Goal: Task Accomplishment & Management: Use online tool/utility

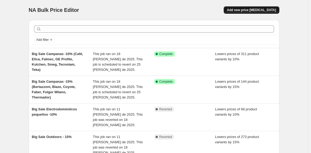
click at [260, 11] on span "Add new price [MEDICAL_DATA]" at bounding box center [251, 10] width 49 height 4
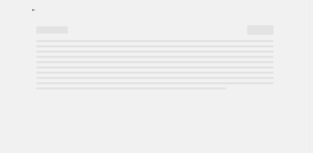
select select "percentage"
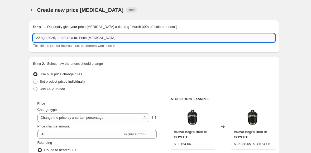
click at [55, 38] on input "22 ago 2025, 11:20:43 a.m. Price [MEDICAL_DATA]" at bounding box center [154, 38] width 242 height 8
paste input "Bertazonni, [PERSON_NAME], Elica, Insinkerator y Pitt Cooking"
click at [148, 37] on input "Bis Sale toda la tienda - 25% (Bertazonni, Delta, Elica, Insinkerator y Pitt Co…" at bounding box center [154, 38] width 242 height 8
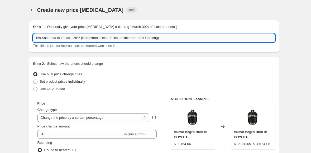
click at [97, 37] on input "Bis Sale toda la tienda - 25% (Bertazonni, Delta, Elica, Insinkerator, Pitt Coo…" at bounding box center [154, 38] width 242 height 8
click at [119, 38] on input "Bis Sale toda la tienda - 25% (Bertazonni, Delta, Elica, Insinkerator, Pitt Coo…" at bounding box center [154, 38] width 242 height 8
click at [146, 38] on input "Bis Sale toda la tienda - 25% (Bertazonni, Delta, Elica, Insinkerator, Pitt Coo…" at bounding box center [154, 38] width 242 height 8
click at [173, 38] on input "Bis Sale toda la tienda - 25% (Bertazonni, Delta, Elica, Insinkerator, Pitt Coo…" at bounding box center [154, 38] width 242 height 8
click at [77, 38] on input "Bis Sale toda la tienda - 25% (Bertazonni, Delta, Elica, Insinkerator, Pitt Coo…" at bounding box center [154, 38] width 242 height 8
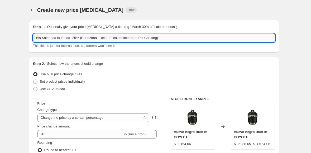
click at [173, 38] on input "Bis Sale toda la tienda -25% (Bertazonni, Delta, Elica, Insinkerator, Pitt Cook…" at bounding box center [154, 38] width 242 height 8
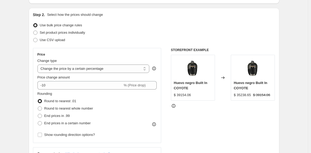
scroll to position [49, 0]
type input "Bis Sale toda la tienda -25% (Bertazonni, Delta, Elica, Insinkerator, Pitt Cook…"
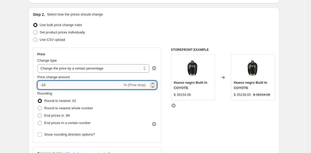
click at [56, 86] on input "-10" at bounding box center [79, 85] width 85 height 8
type input "-1"
type input "-25"
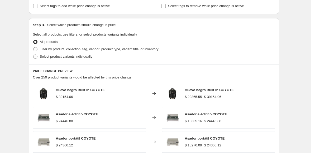
scroll to position [234, 0]
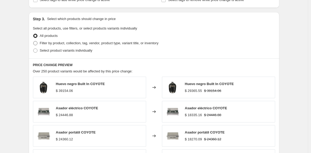
click at [37, 42] on span at bounding box center [35, 43] width 4 height 4
click at [33, 41] on input "Filter by product, collection, tag, vendor, product type, variant title, or inv…" at bounding box center [33, 41] width 0 height 0
radio input "true"
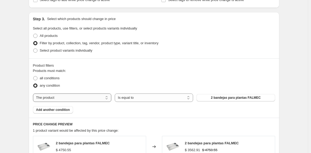
click at [71, 96] on select "The product The product's collection The product's tag The product's vendor The…" at bounding box center [72, 97] width 78 height 8
select select "collection"
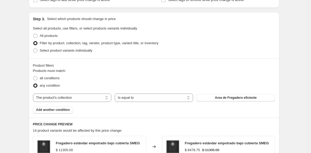
click at [227, 99] on span "Area de Fregadero eficiente" at bounding box center [236, 98] width 42 height 4
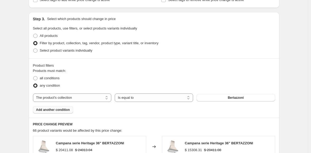
click at [53, 110] on span "Add another condition" at bounding box center [53, 110] width 34 height 4
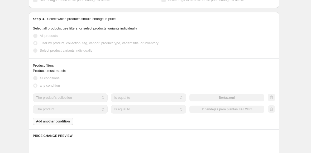
click at [56, 111] on select "The product The product's collection The product's tag The product's vendor The…" at bounding box center [70, 109] width 75 height 8
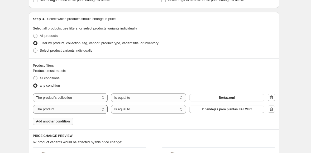
select select "collection"
click at [215, 109] on span "Area de Fregadero eficiente" at bounding box center [227, 109] width 42 height 4
click at [56, 121] on span "Add another condition" at bounding box center [53, 121] width 34 height 4
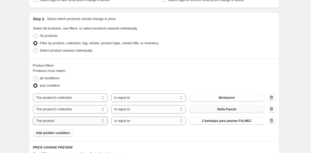
click at [85, 120] on select "The product The product's collection The product's tag The product's vendor The…" at bounding box center [70, 121] width 75 height 8
select select "collection"
click at [219, 121] on span "Area de Fregadero eficiente" at bounding box center [227, 121] width 42 height 4
click at [56, 131] on span "Add another condition" at bounding box center [53, 133] width 34 height 4
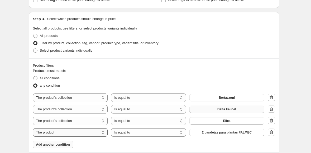
click at [61, 132] on select "The product The product's collection The product's tag The product's vendor The…" at bounding box center [70, 132] width 75 height 8
select select "collection"
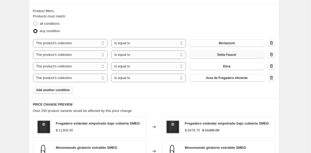
scroll to position [289, 0]
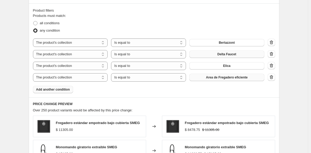
click at [217, 78] on span "Area de Fregadero eficiente" at bounding box center [227, 77] width 42 height 4
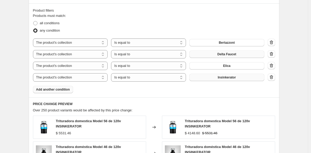
click at [61, 88] on span "Add another condition" at bounding box center [53, 89] width 34 height 4
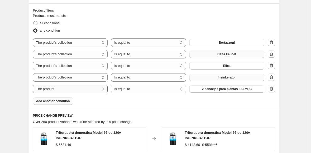
click at [74, 89] on select "The product The product's collection The product's tag The product's vendor The…" at bounding box center [70, 89] width 75 height 8
select select "collection"
click at [220, 88] on span "Area de Fregadero eficiente" at bounding box center [227, 89] width 42 height 4
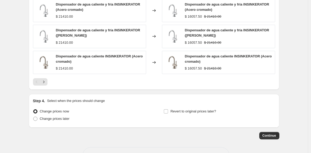
scroll to position [488, 0]
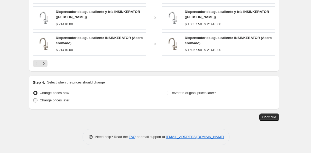
click at [37, 101] on span at bounding box center [35, 100] width 4 height 4
click at [33, 99] on input "Change prices later" at bounding box center [33, 98] width 0 height 0
radio input "true"
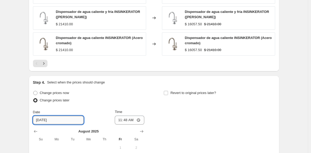
click at [56, 121] on input "[DATE]" at bounding box center [58, 120] width 51 height 8
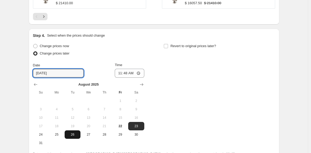
scroll to position [535, 0]
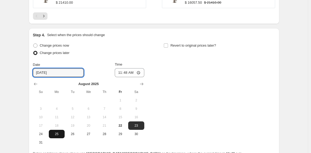
click at [61, 134] on span "25" at bounding box center [57, 134] width 12 height 4
type input "[DATE]"
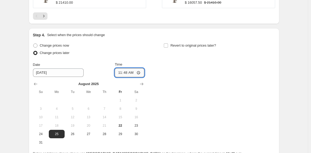
click at [116, 71] on input "11:48" at bounding box center [129, 72] width 29 height 9
type input "10:00"
click at [168, 45] on input "Revert to original prices later?" at bounding box center [166, 45] width 4 height 4
checkbox input "true"
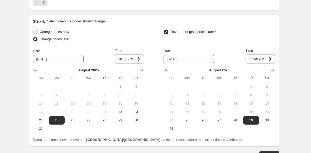
scroll to position [549, 0]
click at [275, 71] on icon "Show next month, September 2025" at bounding box center [271, 69] width 5 height 5
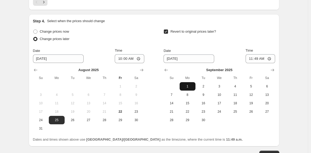
click at [188, 87] on span "1" at bounding box center [187, 86] width 12 height 4
type input "[DATE]"
click at [248, 57] on input "11:49" at bounding box center [259, 58] width 29 height 9
type input "09:00"
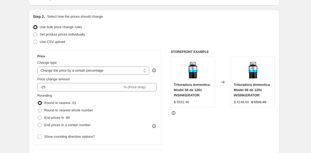
scroll to position [0, 0]
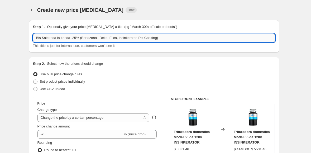
click at [96, 37] on input "Bis Sale toda la tienda -25% (Bertazonni, Delta, Elica, Insinkerator, Pitt Cook…" at bounding box center [154, 38] width 242 height 8
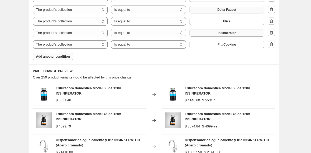
scroll to position [586, 0]
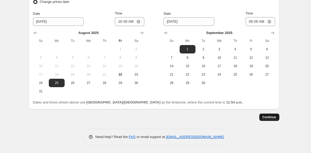
type input "Bis Sale toda la tienda -25% (Bertazzoni, Delta, Elica, Insinkerator, Pitt Cook…"
click at [266, 117] on span "Continue" at bounding box center [269, 117] width 14 height 4
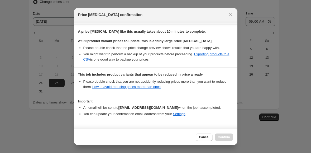
scroll to position [102, 0]
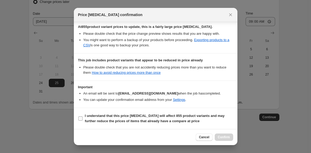
click at [80, 120] on input "I understand that this price [MEDICAL_DATA] will affect 855 product variants an…" at bounding box center [80, 118] width 4 height 4
checkbox input "true"
click at [224, 138] on span "Confirm" at bounding box center [224, 137] width 12 height 4
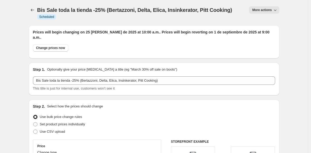
click at [259, 8] on button "More actions" at bounding box center [264, 9] width 30 height 7
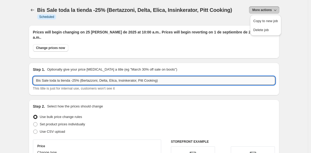
click at [42, 76] on input "Bis Sale toda la tienda -25% (Bertazzoni, Delta, Elica, Insinkerator, Pitt Cook…" at bounding box center [154, 80] width 242 height 8
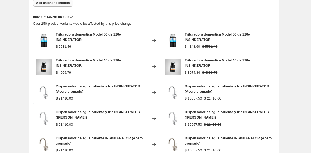
scroll to position [623, 0]
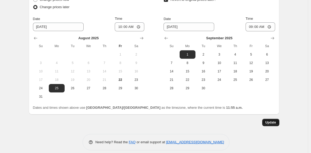
type input "Big Sale toda la tienda -25% ([PERSON_NAME], Delta, Elica, Insinkerator, Pitt C…"
click at [271, 120] on span "Update" at bounding box center [270, 122] width 11 height 4
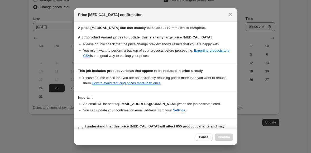
scroll to position [102, 0]
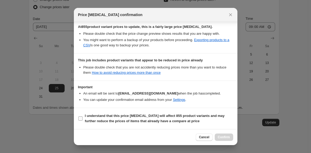
click at [80, 119] on input "I understand that this price [MEDICAL_DATA] will affect 855 product variants an…" at bounding box center [80, 118] width 4 height 4
checkbox input "true"
click at [222, 137] on span "Confirm" at bounding box center [224, 137] width 12 height 4
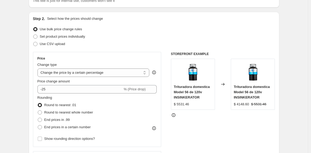
scroll to position [0, 0]
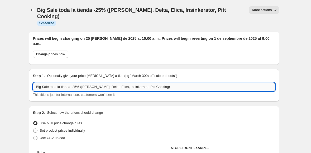
click at [58, 83] on input "Big Sale toda la tienda -25% ([PERSON_NAME], Delta, Elica, Insinkerator, Pitt C…" at bounding box center [154, 87] width 242 height 8
click at [268, 9] on span "More actions" at bounding box center [261, 10] width 19 height 4
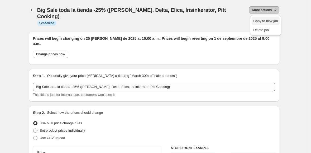
click at [258, 21] on span "Copy to new job" at bounding box center [265, 21] width 24 height 4
select select "percentage"
select select "collection"
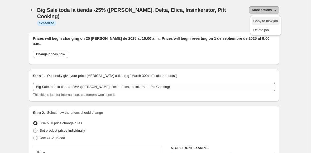
select select "collection"
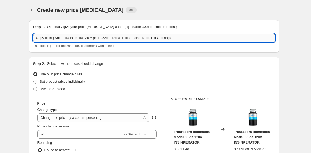
click at [48, 39] on input "Copy of Big Sale toda la tienda -25% (Bertazzoni, Delta, Elica, Insinkerator, P…" at bounding box center [154, 38] width 242 height 8
drag, startPoint x: 51, startPoint y: 38, endPoint x: 12, endPoint y: 38, distance: 38.2
click at [80, 38] on input "Big Sale toda la tienda -25% ([PERSON_NAME], Delta, Elica, Insinkerator, Pitt C…" at bounding box center [154, 38] width 242 height 8
drag, startPoint x: 165, startPoint y: 38, endPoint x: 86, endPoint y: 37, distance: 79.3
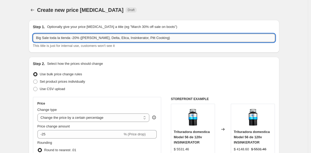
click at [86, 37] on input "Big Sale toda la tienda -20% ([PERSON_NAME], Delta, Elica, Insinkerator, Pitt C…" at bounding box center [154, 38] width 242 height 8
paste input "laze, Bosch, Coyote, Summit, Thermador, Kalt, Poletti, Fulgor Milano"
type input "Big Sale toda la tienda -20% (Blaze, Bosch, Coyote, Summit, Thermador, Kalt, Po…"
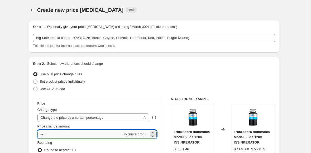
click at [62, 136] on input "-25" at bounding box center [79, 134] width 85 height 8
type input "-20"
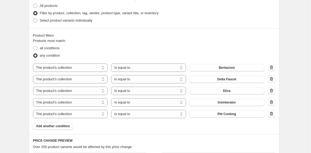
scroll to position [266, 0]
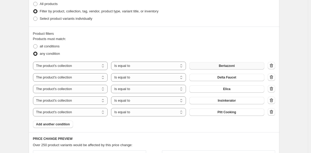
click at [209, 66] on button "Bertazzoni" at bounding box center [226, 65] width 75 height 7
click at [214, 78] on button "Delta Faucet" at bounding box center [226, 77] width 75 height 7
click at [218, 88] on button "Elica" at bounding box center [226, 88] width 75 height 7
click at [221, 101] on span "Insinkerator" at bounding box center [226, 101] width 18 height 4
click at [205, 114] on button "Pitt Cooking" at bounding box center [226, 112] width 75 height 7
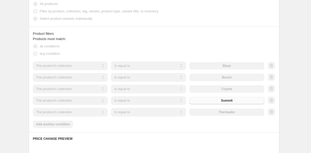
click at [65, 124] on div "Products must match: all conditions any condition The product The product's col…" at bounding box center [154, 82] width 242 height 92
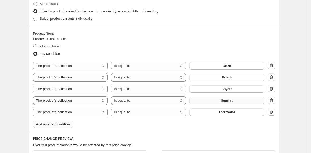
click at [65, 124] on span "Add another condition" at bounding box center [53, 124] width 34 height 4
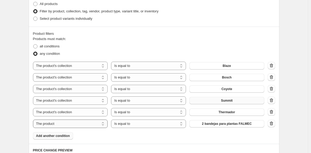
click at [73, 126] on select "The product The product's collection The product's tag The product's vendor The…" at bounding box center [70, 124] width 75 height 8
select select "collection"
click at [219, 124] on span "Area de Fregadero eficiente" at bounding box center [227, 124] width 42 height 4
click at [65, 134] on button "Add another condition" at bounding box center [53, 135] width 40 height 7
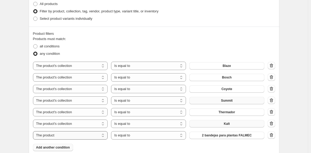
click at [69, 134] on select "The product The product's collection The product's tag The product's vendor The…" at bounding box center [70, 135] width 75 height 8
select select "collection"
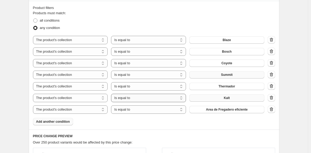
scroll to position [282, 0]
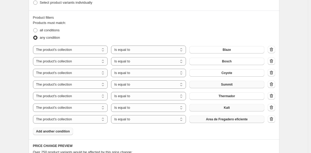
click at [229, 119] on span "Area de Fregadero eficiente" at bounding box center [227, 119] width 42 height 4
click at [70, 130] on span "Add another condition" at bounding box center [53, 131] width 34 height 4
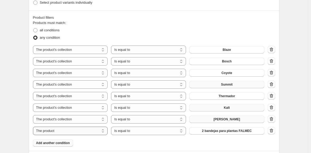
click at [71, 129] on select "The product The product's collection The product's tag The product's vendor The…" at bounding box center [70, 131] width 75 height 8
select select "collection"
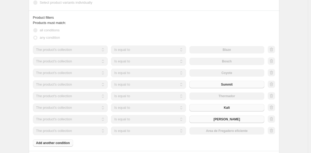
click at [213, 131] on div "The product The product's collection The product's tag The product's vendor The…" at bounding box center [148, 131] width 231 height 8
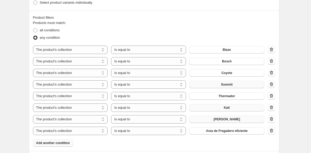
click at [213, 131] on span "Area de Fregadero eficiente" at bounding box center [227, 131] width 42 height 4
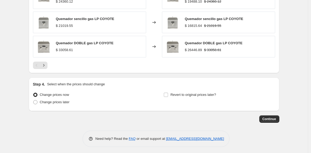
scroll to position [514, 0]
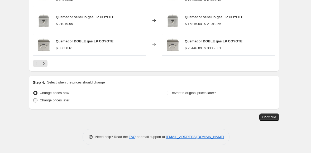
click at [36, 101] on span at bounding box center [35, 100] width 4 height 4
click at [33, 99] on input "Change prices later" at bounding box center [33, 98] width 0 height 0
radio input "true"
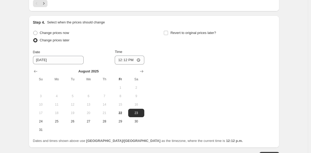
scroll to position [590, 0]
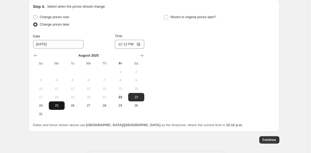
click at [57, 106] on span "25" at bounding box center [57, 106] width 12 height 4
type input "[DATE]"
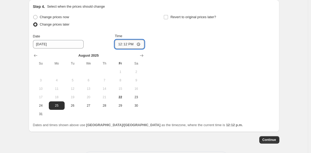
click at [118, 44] on input "12:12" at bounding box center [129, 44] width 29 height 9
type input "10:00"
click at [166, 18] on input "Revert to original prices later?" at bounding box center [166, 17] width 4 height 4
checkbox input "true"
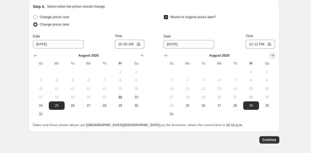
click at [273, 54] on icon "Show next month, September 2025" at bounding box center [271, 55] width 5 height 5
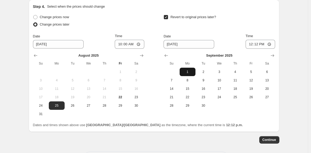
click at [190, 70] on span "1" at bounding box center [187, 72] width 12 height 4
type input "[DATE]"
drag, startPoint x: 249, startPoint y: 45, endPoint x: 254, endPoint y: 65, distance: 21.5
click at [249, 45] on input "12:12" at bounding box center [259, 44] width 29 height 9
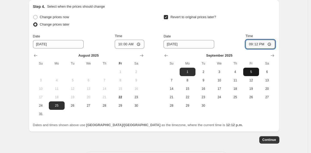
type input "21:00"
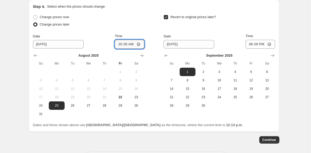
click at [123, 43] on input "10:00" at bounding box center [129, 44] width 29 height 9
type input "10:05"
click at [254, 43] on input "21:00" at bounding box center [259, 44] width 29 height 9
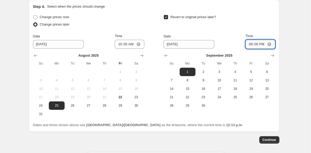
click at [254, 43] on input "21:00" at bounding box center [259, 44] width 29 height 9
type input "09:05"
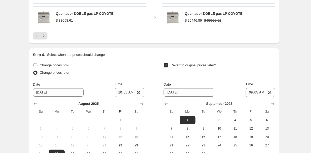
scroll to position [612, 0]
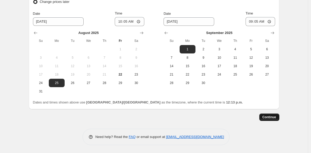
click at [275, 117] on span "Continue" at bounding box center [269, 117] width 14 height 4
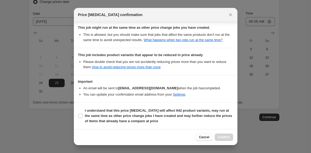
scroll to position [140, 0]
click at [79, 116] on input "I understand that this price [MEDICAL_DATA] will affect 642 product variants, m…" at bounding box center [80, 116] width 4 height 4
checkbox input "true"
click at [222, 138] on span "Confirm" at bounding box center [224, 137] width 12 height 4
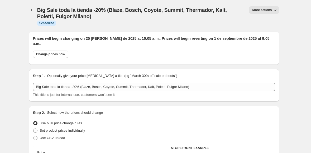
click at [260, 10] on span "More actions" at bounding box center [261, 10] width 19 height 4
click at [262, 21] on span "Copy to new job" at bounding box center [265, 21] width 24 height 4
select select "percentage"
select select "collection"
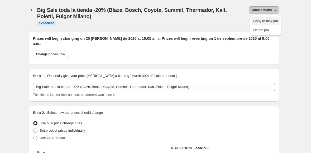
select select "collection"
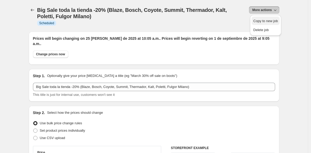
select select "collection"
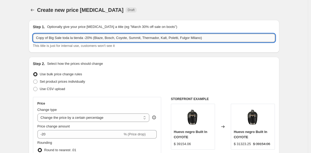
click at [49, 40] on input "Copy of Big Sale toda la tienda -20% (Blaze, Bosch, Coyote, Summit, Thermador, …" at bounding box center [154, 38] width 242 height 8
drag, startPoint x: 46, startPoint y: 37, endPoint x: 3, endPoint y: 37, distance: 42.4
click at [80, 38] on input "Big Sale toda la tienda -20% (Blaze, Bosch, Coyote, Summit, Thermador, Kalt, Po…" at bounding box center [154, 38] width 242 height 8
type input "Big Sale toda la tienda -15% (Blaze, Bosch, Coyote, Summit, Thermador, Kalt, Po…"
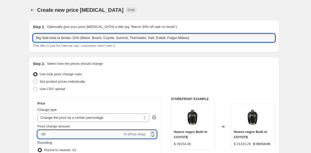
click at [49, 132] on input "-20" at bounding box center [79, 134] width 85 height 8
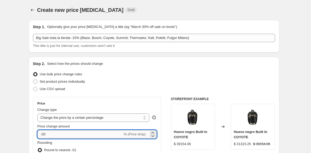
type input "-2"
type input "-15"
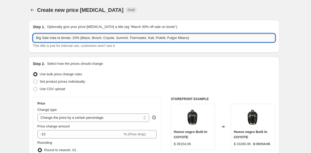
drag, startPoint x: 197, startPoint y: 38, endPoint x: 85, endPoint y: 37, distance: 112.5
click at [85, 37] on input "Big Sale toda la tienda -15% (Blaze, Bosch, Coyote, Summit, Thermador, Kalt, Po…" at bounding box center [154, 38] width 242 height 8
paste input "Falmec, Kele, Sapphire, Faber, Smeg, Teka General, Tecnolam, Café, Broil King"
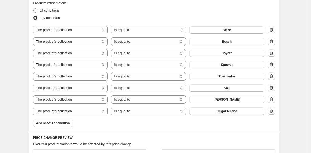
scroll to position [303, 0]
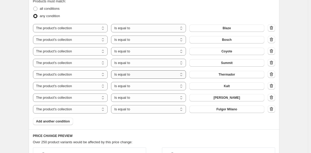
type input "Big Sale toda la tienda -15% (Falmec, Kele, Sapphire, Faber, Smeg, Teka General…"
click at [215, 27] on button "Blaze" at bounding box center [226, 27] width 75 height 7
click at [230, 39] on span "Bosch" at bounding box center [227, 40] width 10 height 4
click at [224, 49] on span "Coyote" at bounding box center [226, 51] width 11 height 4
click at [220, 63] on button "Summit" at bounding box center [226, 62] width 75 height 7
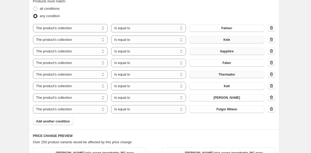
click at [230, 73] on span "Thermador" at bounding box center [226, 74] width 17 height 4
click at [233, 87] on button "Kalt" at bounding box center [226, 85] width 75 height 7
click at [233, 96] on button "[PERSON_NAME]" at bounding box center [226, 97] width 75 height 7
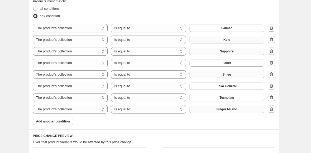
click at [217, 108] on span "Fulgor Milano" at bounding box center [226, 109] width 21 height 4
click at [61, 118] on button "Add another condition" at bounding box center [53, 121] width 40 height 7
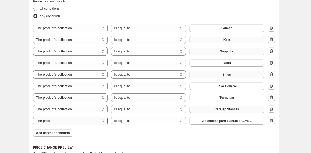
click at [74, 119] on select "The product The product's collection The product's tag The product's vendor The…" at bounding box center [70, 121] width 75 height 8
select select "collection"
click at [229, 121] on span "Area de Fregadero eficiente" at bounding box center [227, 121] width 42 height 4
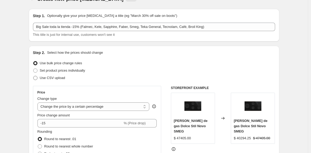
scroll to position [0, 0]
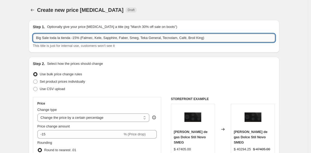
drag, startPoint x: 211, startPoint y: 38, endPoint x: 85, endPoint y: 38, distance: 125.4
click at [85, 37] on input "Big Sale toda la tienda -15% (Falmec, Kele, Sapphire, Faber, Smeg, Teka General…" at bounding box center [154, 38] width 242 height 8
paste input "Appliances, Broil King."
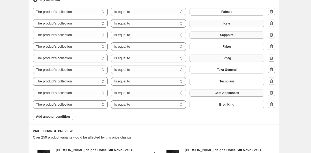
scroll to position [319, 0]
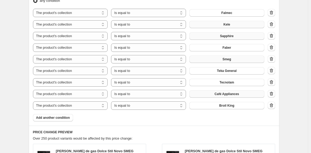
type input "Big Sale toda la tienda -15% (Falmec, Kele, Sapphire, Faber, Smeg, Teka General…"
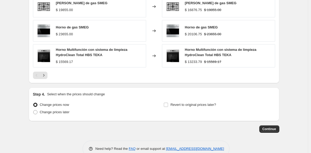
scroll to position [527, 0]
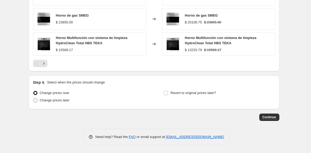
click at [55, 100] on span "Change prices later" at bounding box center [55, 100] width 30 height 4
click at [33, 99] on input "Change prices later" at bounding box center [33, 98] width 0 height 0
radio input "true"
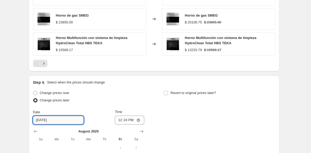
click at [45, 121] on input "[DATE]" at bounding box center [58, 120] width 51 height 8
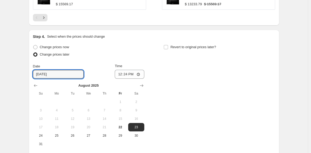
scroll to position [589, 0]
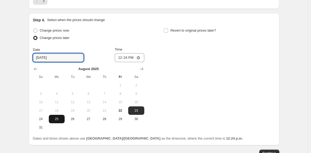
click at [57, 120] on span "25" at bounding box center [57, 119] width 12 height 4
type input "[DATE]"
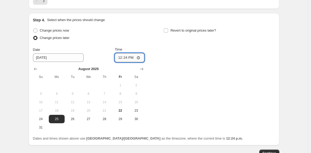
click at [120, 58] on input "12:24" at bounding box center [129, 57] width 29 height 9
type input "10:10"
click at [168, 32] on input "Revert to original prices later?" at bounding box center [166, 30] width 4 height 4
checkbox input "true"
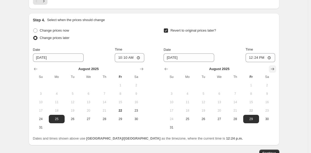
click at [273, 67] on icon "Show next month, September 2025" at bounding box center [271, 68] width 5 height 5
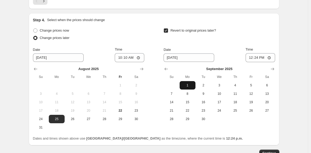
click at [191, 86] on span "1" at bounding box center [187, 85] width 12 height 4
type input "[DATE]"
click at [249, 57] on input "12:24" at bounding box center [259, 57] width 29 height 9
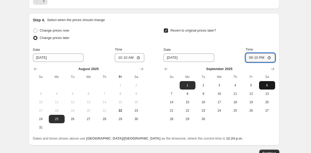
type input "09:10"
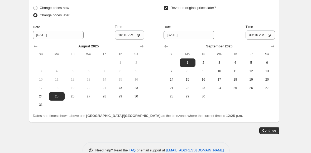
scroll to position [626, 0]
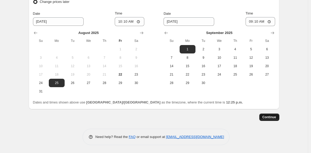
click at [269, 117] on span "Continue" at bounding box center [269, 117] width 14 height 4
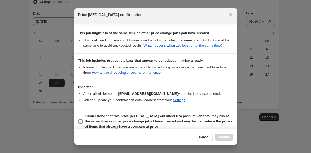
scroll to position [140, 0]
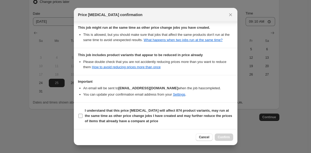
click at [80, 115] on input "I understand that this price [MEDICAL_DATA] will affect 874 product variants, m…" at bounding box center [80, 116] width 4 height 4
checkbox input "true"
click at [223, 138] on span "Confirm" at bounding box center [224, 137] width 12 height 4
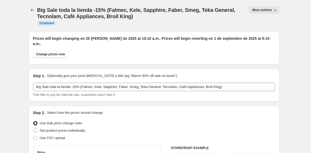
click at [265, 10] on span "More actions" at bounding box center [261, 10] width 19 height 4
click at [259, 20] on span "Copy to new job" at bounding box center [265, 21] width 24 height 4
select select "percentage"
select select "collection"
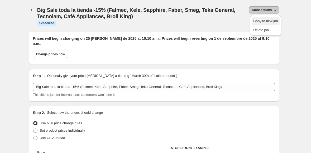
select select "collection"
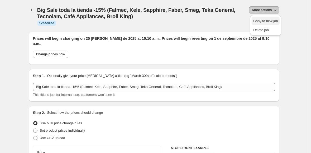
select select "collection"
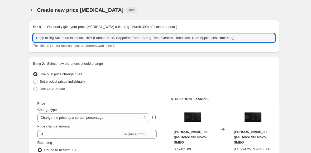
drag, startPoint x: 51, startPoint y: 38, endPoint x: -5, endPoint y: 38, distance: 55.6
click at [0, 38] on html "Home Settings Plans Skip to content Create new price [MEDICAL_DATA]. This page …" at bounding box center [155, 76] width 311 height 153
click at [79, 38] on input "Big Sale toda la tienda -15% (Falmec, Kele, Sapphire, Faber, Smeg, Teka General…" at bounding box center [154, 38] width 242 height 8
drag, startPoint x: 85, startPoint y: 37, endPoint x: 229, endPoint y: 38, distance: 144.1
click at [229, 38] on input "Big Sale toda la tienda -10% (Falmec, Kele, Sapphire, Faber, Smeg, Teka General…" at bounding box center [154, 38] width 242 height 8
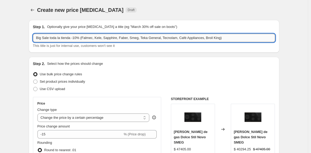
paste input "Eclipse, [PERSON_NAME] Refrigeración y Microondas, [PERSON_NAME] Profile"
type input "Big Sale toda la tienda -10% (Eclipse, [PERSON_NAME] Refrigeración y Microondas…"
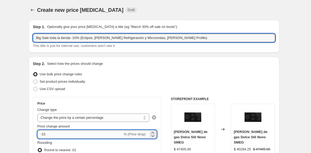
click at [48, 133] on input "-15" at bounding box center [79, 134] width 85 height 8
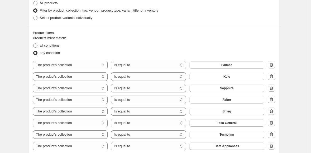
scroll to position [294, 0]
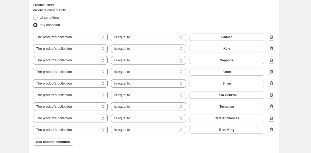
type input "-10"
click at [232, 37] on span "Falmec" at bounding box center [226, 37] width 11 height 4
click at [220, 49] on button "Kele" at bounding box center [226, 48] width 75 height 7
click at [225, 63] on button "Sapphire" at bounding box center [226, 60] width 75 height 7
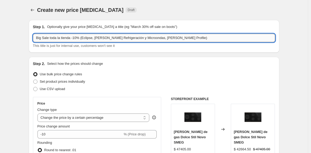
click at [121, 38] on input "Big Sale toda la tienda -10% (Eclipse, [PERSON_NAME] Refrigeración y Microondas…" at bounding box center [154, 38] width 242 height 8
drag, startPoint x: 164, startPoint y: 38, endPoint x: 113, endPoint y: 39, distance: 51.6
click at [113, 39] on input "Big Sale toda la tienda -10% (Eclipse, [PERSON_NAME] Refrigeración y Microondas…" at bounding box center [154, 38] width 242 height 8
paste input "eka Refrigeradores"
click at [112, 38] on input "Big Sale toda la tienda -10% (Eclipse, [PERSON_NAME], eka Refrigeradores y Micr…" at bounding box center [154, 38] width 242 height 8
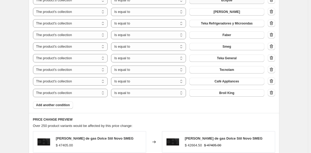
scroll to position [302, 0]
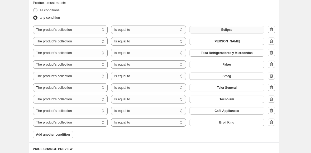
type input "Big Sale toda la tienda -10% (Eclipse, [PERSON_NAME] Refrigeradores y Microonda…"
click at [227, 64] on span "Faber" at bounding box center [226, 64] width 9 height 4
click at [219, 75] on button "Smeg" at bounding box center [226, 75] width 75 height 7
click at [272, 87] on icon "button" at bounding box center [271, 88] width 1 height 2
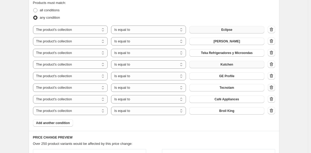
click at [272, 87] on icon "button" at bounding box center [271, 88] width 1 height 2
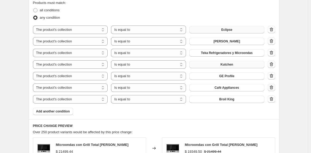
click at [272, 87] on icon "button" at bounding box center [271, 88] width 1 height 2
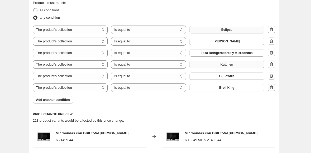
click at [273, 88] on icon "button" at bounding box center [270, 87] width 5 height 5
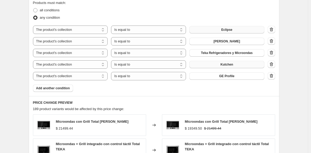
click at [297, 83] on div "Create new price [MEDICAL_DATA]. This page is ready Create new price [MEDICAL_D…" at bounding box center [153, 15] width 307 height 634
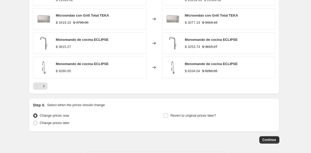
scroll to position [481, 0]
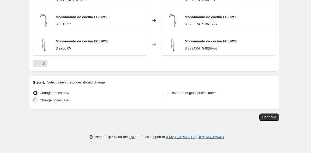
click at [37, 101] on span at bounding box center [35, 100] width 4 height 4
click at [33, 99] on input "Change prices later" at bounding box center [33, 98] width 0 height 0
radio input "true"
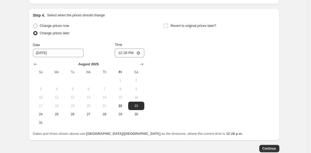
scroll to position [554, 0]
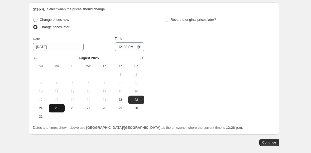
click at [57, 108] on span "25" at bounding box center [57, 108] width 12 height 4
type input "[DATE]"
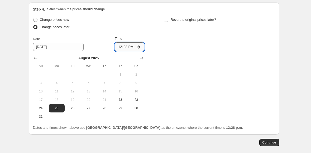
click at [117, 47] on input "12:28" at bounding box center [129, 46] width 29 height 9
type input "10:15"
click at [168, 21] on input "Revert to original prices later?" at bounding box center [166, 20] width 4 height 4
checkbox input "true"
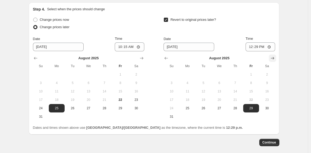
click at [273, 57] on icon "Show next month, September 2025" at bounding box center [271, 58] width 5 height 5
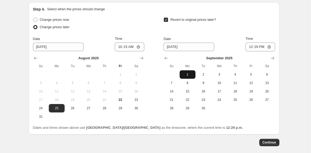
click at [192, 75] on span "1" at bounding box center [187, 74] width 12 height 4
type input "[DATE]"
click at [248, 46] on input "12:29" at bounding box center [259, 46] width 29 height 9
type input "09:15"
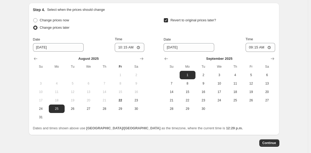
scroll to position [579, 0]
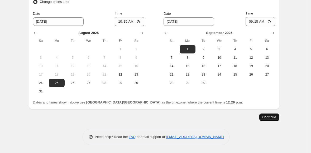
click at [270, 117] on span "Continue" at bounding box center [269, 117] width 14 height 4
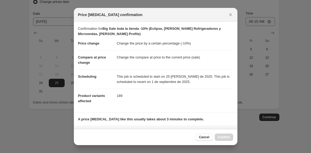
scroll to position [111, 0]
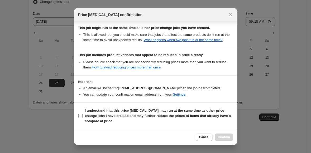
click at [81, 115] on input "I understand that this price [MEDICAL_DATA] may run at the same time as other p…" at bounding box center [80, 116] width 4 height 4
checkbox input "true"
click at [220, 138] on span "Confirm" at bounding box center [224, 137] width 12 height 4
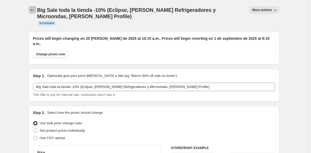
click at [35, 9] on icon "Price change jobs" at bounding box center [32, 9] width 5 height 5
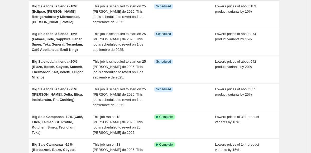
scroll to position [48, 0]
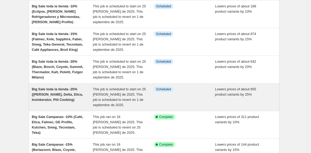
click at [55, 97] on div "Big Sale toda la tienda -25% ([PERSON_NAME], Delta, Elica, Insinkerator, Pitt C…" at bounding box center [62, 97] width 61 height 21
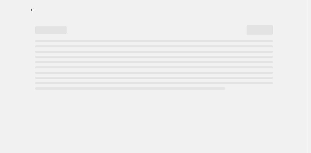
select select "percentage"
select select "collection"
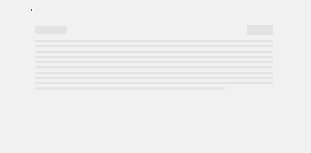
select select "collection"
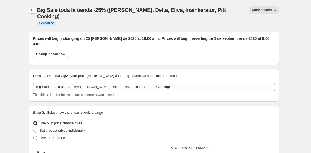
click at [34, 9] on icon "Price change jobs" at bounding box center [32, 9] width 5 height 5
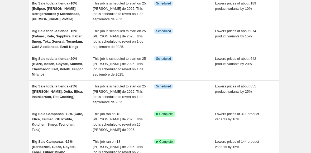
scroll to position [51, 0]
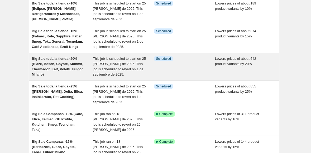
click at [43, 65] on span "Big Sale toda la tienda -20% (Blaze, Bosch, Coyote, Summit, Thermador, Kalt, Po…" at bounding box center [57, 67] width 51 height 20
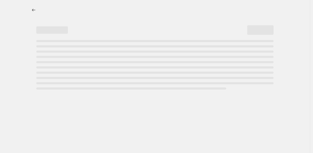
select select "percentage"
select select "collection"
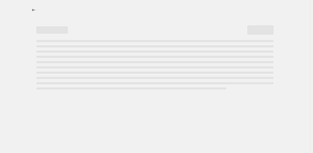
select select "collection"
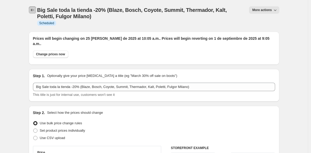
click at [35, 8] on icon "Price change jobs" at bounding box center [32, 9] width 5 height 5
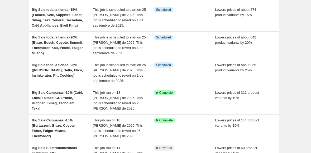
scroll to position [70, 0]
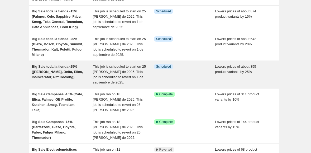
click at [62, 71] on span "Big Sale toda la tienda -25% ([PERSON_NAME], Delta, Elica, Insinkerator, Pitt C…" at bounding box center [57, 72] width 51 height 14
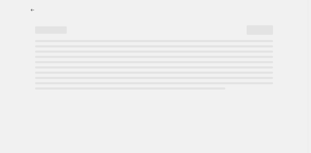
select select "percentage"
select select "collection"
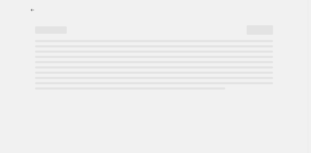
select select "collection"
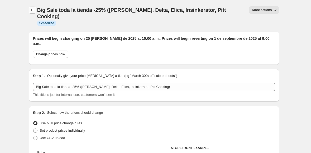
click at [34, 9] on icon "Price change jobs" at bounding box center [32, 9] width 5 height 5
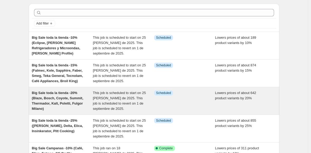
scroll to position [23, 0]
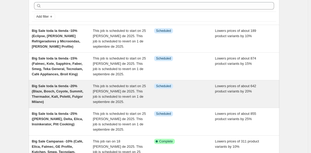
click at [56, 98] on span "Big Sale toda la tienda -20% (Blaze, Bosch, Coyote, Summit, Thermador, Kalt, Po…" at bounding box center [57, 94] width 51 height 20
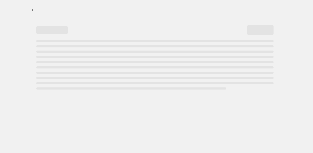
select select "percentage"
select select "collection"
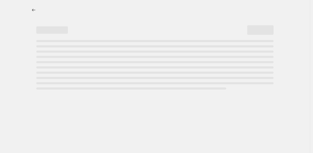
select select "collection"
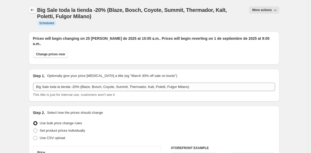
click at [32, 8] on icon "Price change jobs" at bounding box center [32, 9] width 5 height 5
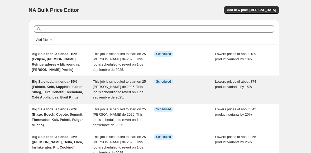
click at [58, 90] on div "Big Sale toda la tienda -15% (Falmec, Kele, Sapphire, Faber, Smeg, Teka General…" at bounding box center [62, 89] width 61 height 21
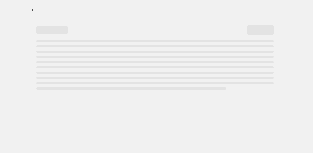
select select "percentage"
select select "collection"
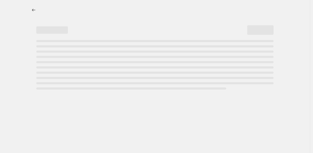
select select "collection"
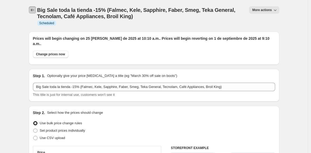
click at [35, 9] on icon "Price change jobs" at bounding box center [32, 9] width 5 height 5
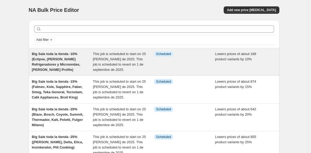
click at [48, 63] on span "Big Sale toda la tienda -10% (Eclipse, [PERSON_NAME] Refrigeradores y Microonda…" at bounding box center [56, 62] width 48 height 20
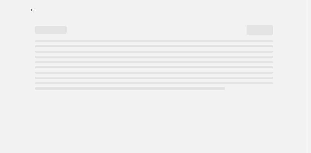
select select "percentage"
select select "collection"
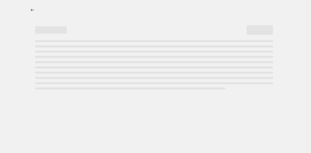
select select "collection"
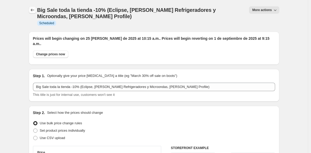
click at [35, 8] on icon "Price change jobs" at bounding box center [32, 9] width 5 height 5
